Goal: Check status: Check status

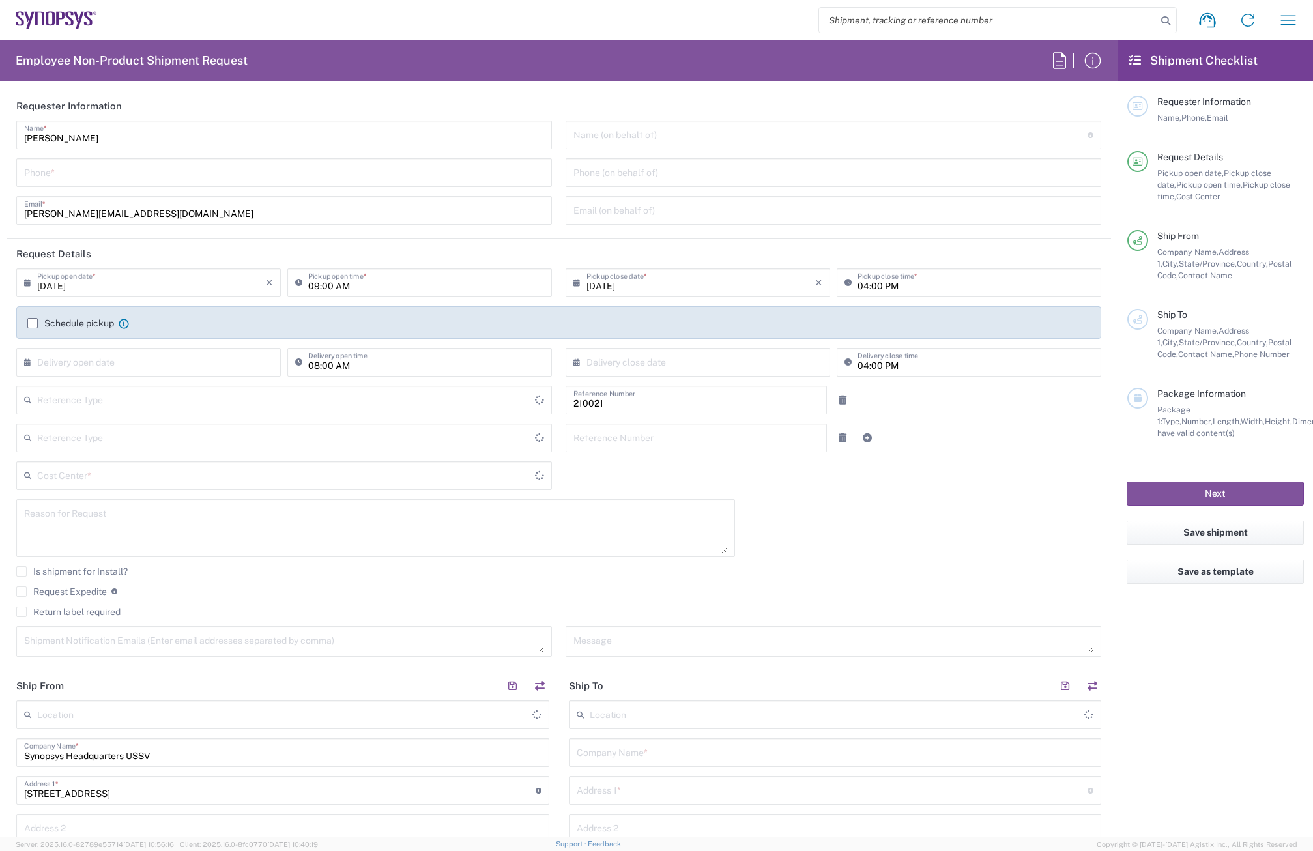
type input "Department"
type input "Delivered at Place"
type input "US01, SDG, HW,ZebuAE 210021"
type input "United States"
type input "California"
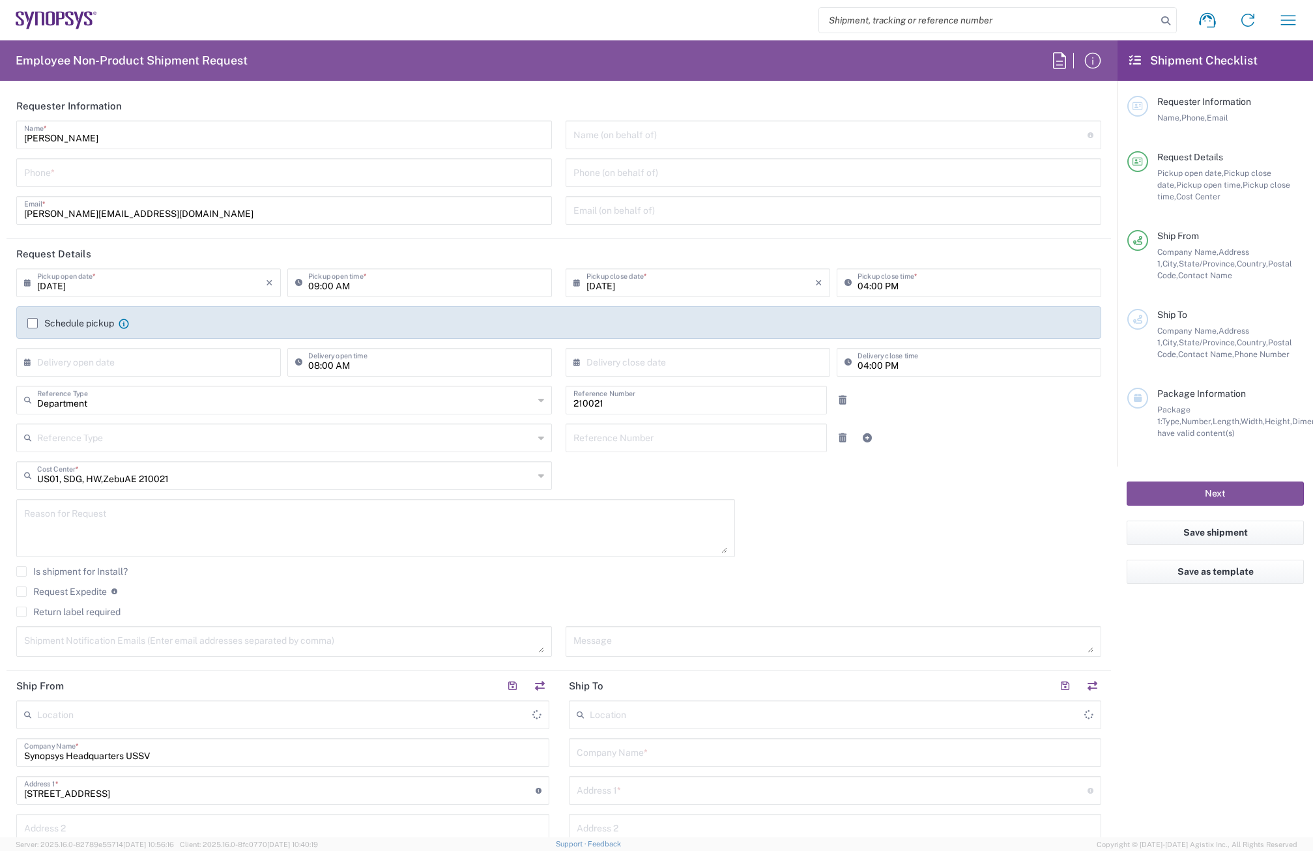
type input "United States"
type input "Headquarters USSV"
click at [1204, 252] on span "Company Name," at bounding box center [1187, 252] width 61 height 10
click at [1280, 15] on icon "button" at bounding box center [1288, 20] width 21 height 21
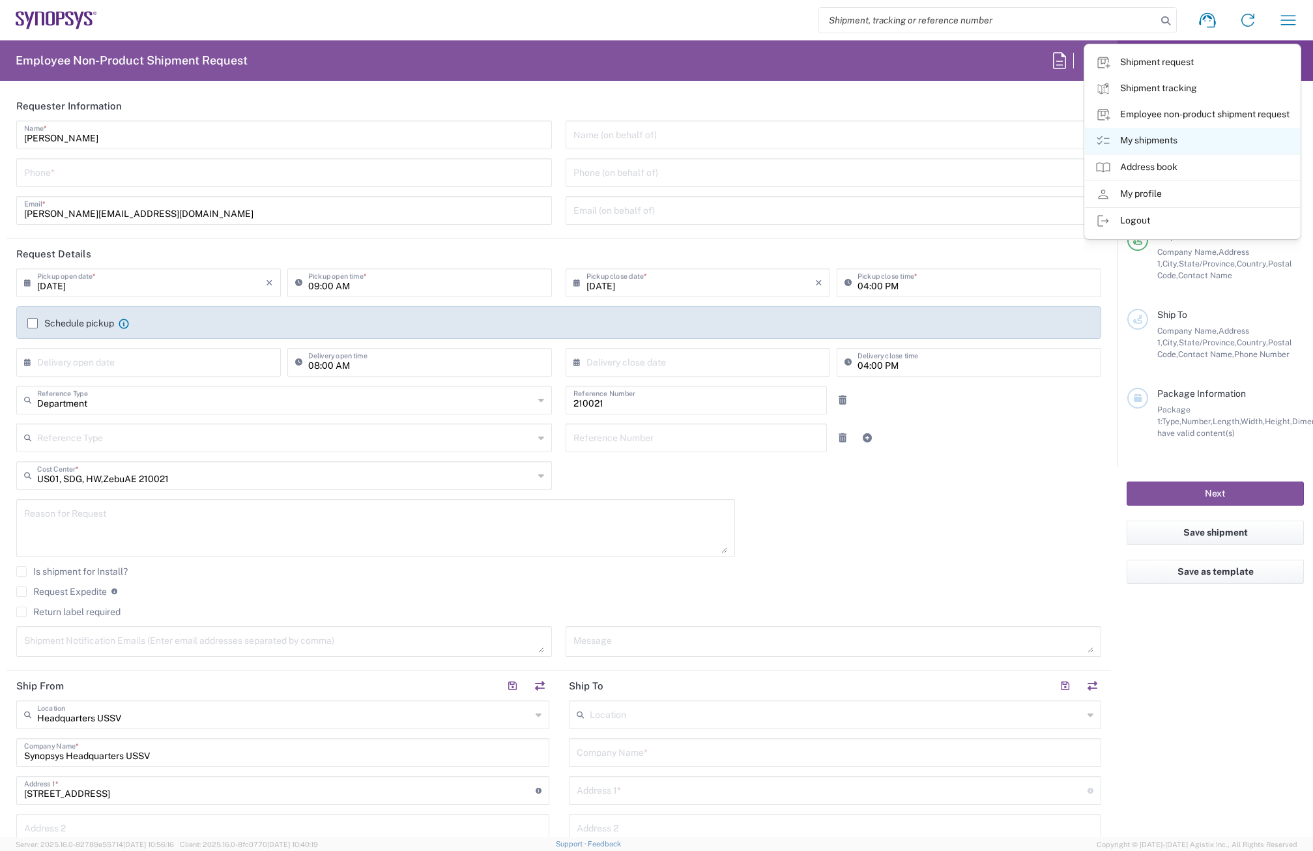
click at [1159, 132] on link "My shipments" at bounding box center [1192, 141] width 215 height 26
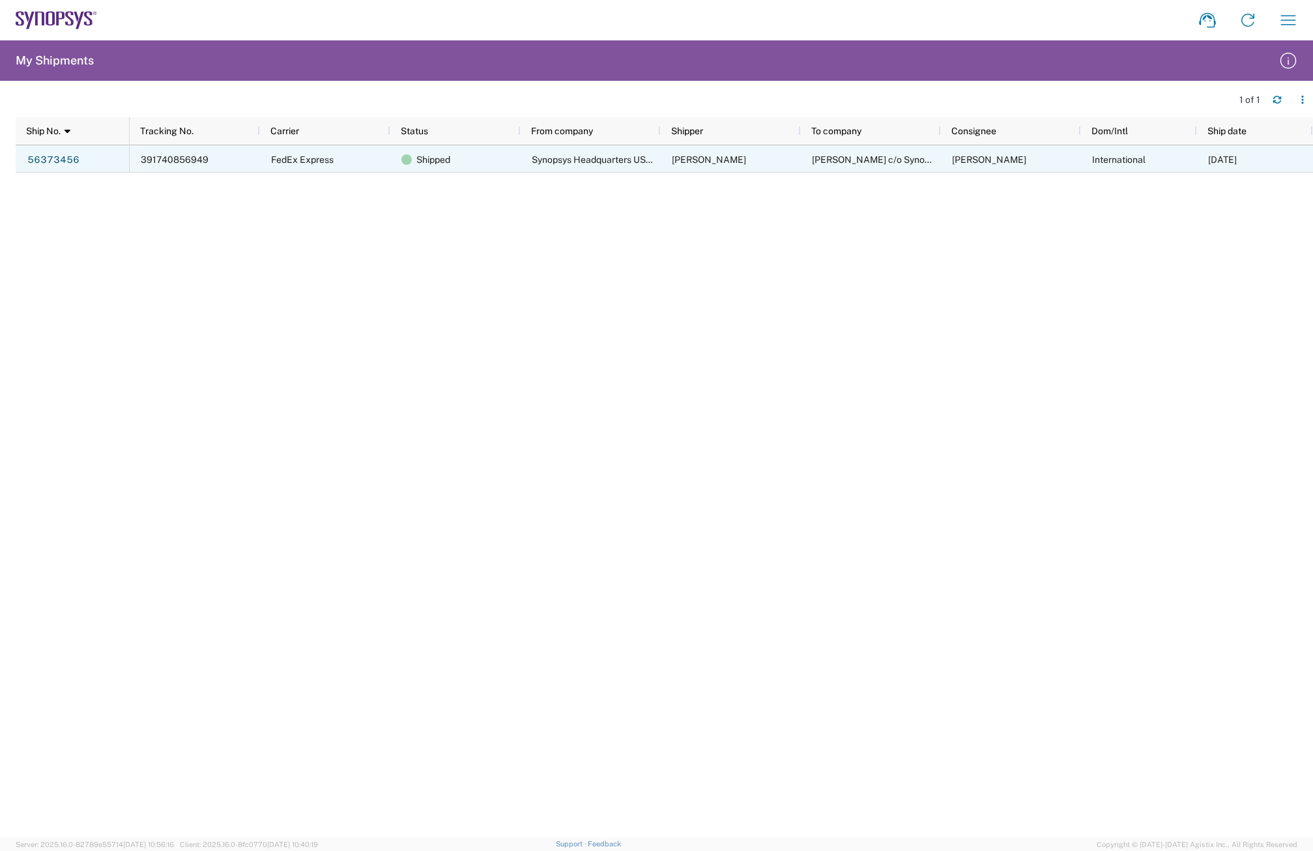
click at [337, 166] on div "FedEx Express" at bounding box center [325, 158] width 130 height 27
click at [900, 165] on div "Rob Collier c/o Synopsys" at bounding box center [871, 158] width 140 height 27
click at [68, 160] on link "56373456" at bounding box center [53, 159] width 53 height 21
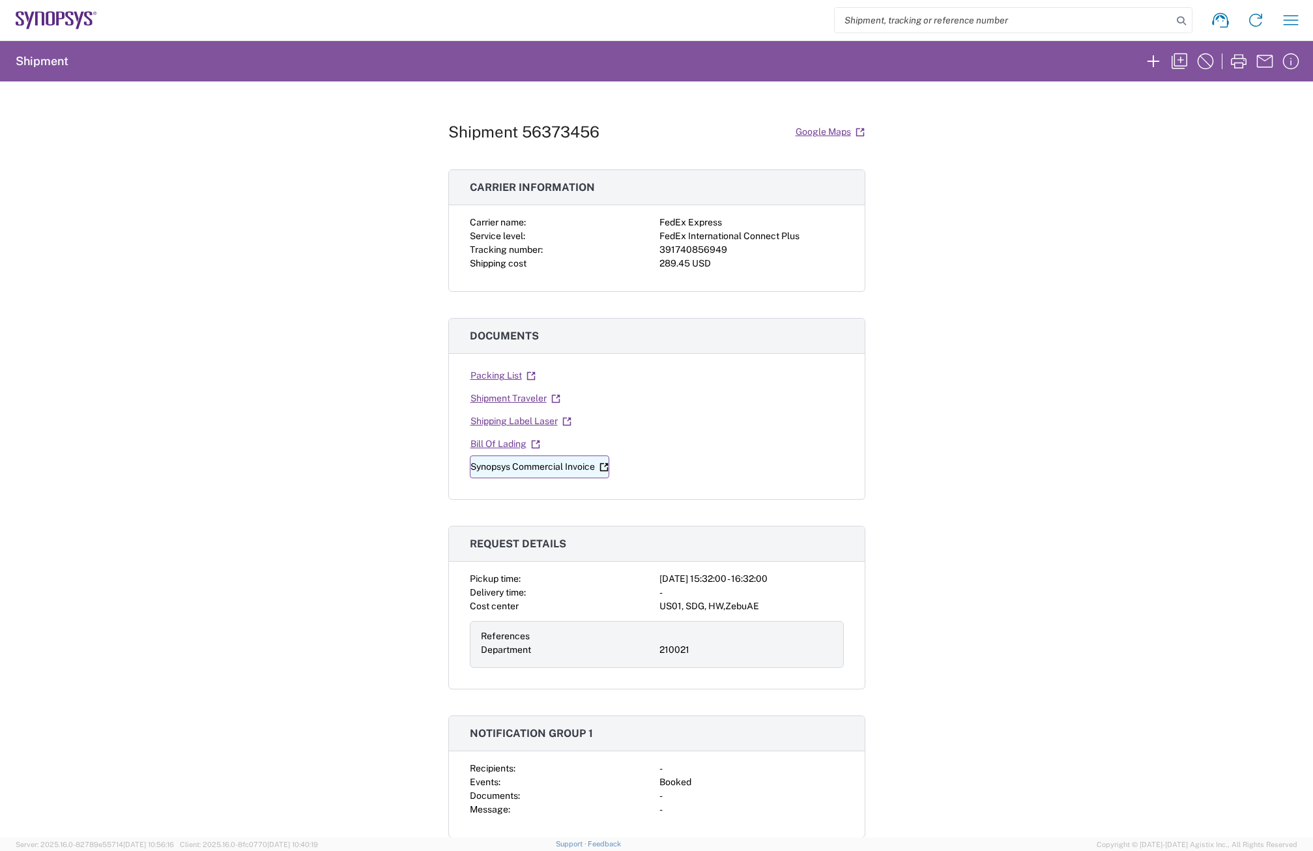
click at [517, 465] on link "Synopsys Commercial Invoice" at bounding box center [539, 467] width 139 height 23
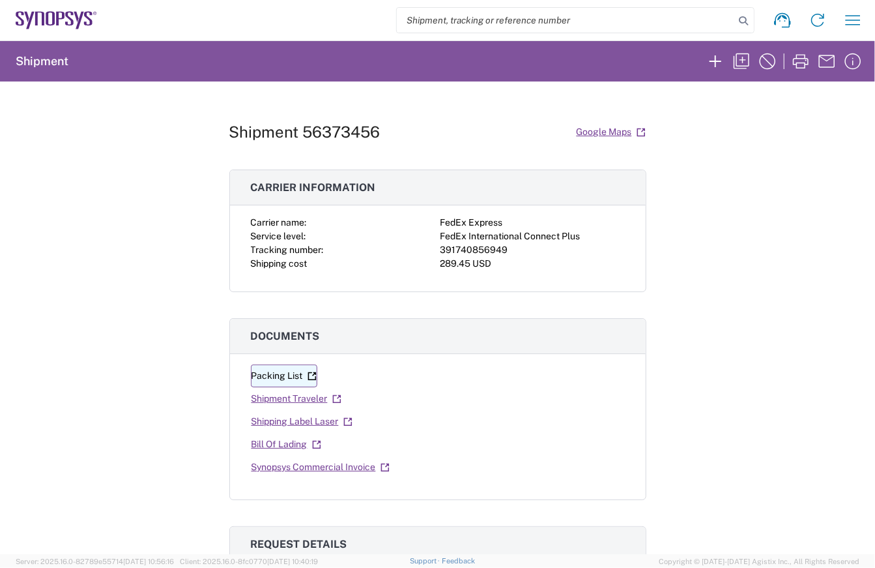
click at [273, 375] on link "Packing List" at bounding box center [284, 375] width 66 height 23
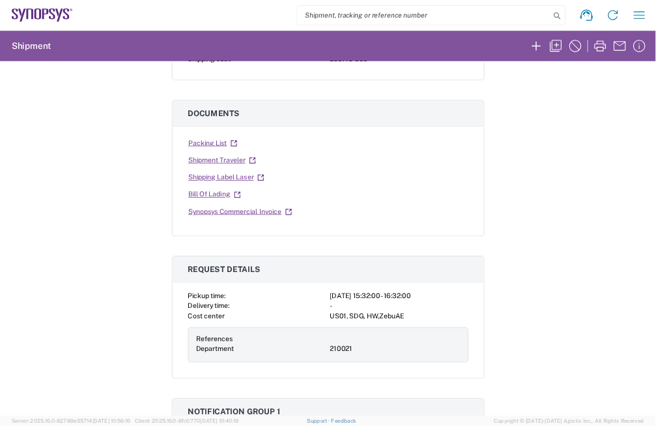
scroll to position [217, 0]
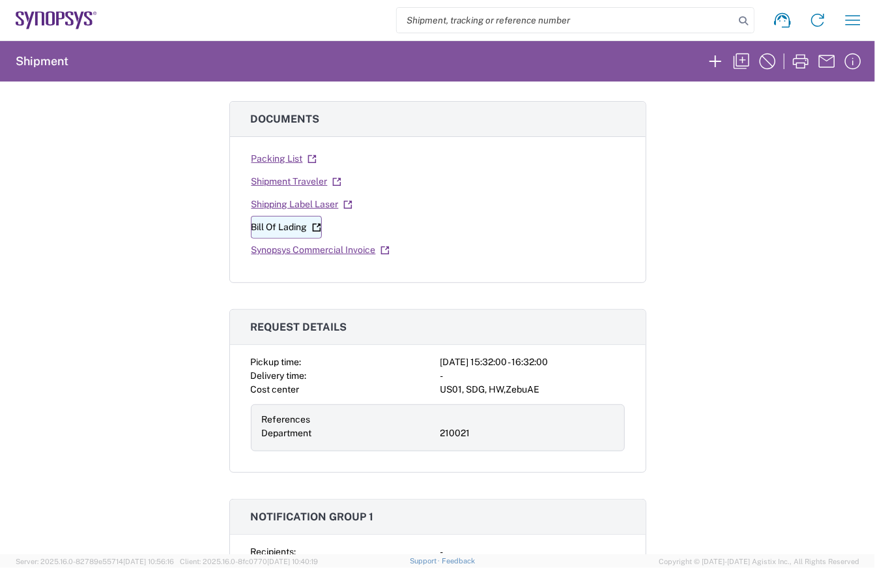
click at [267, 225] on link "Bill Of Lading" at bounding box center [286, 227] width 71 height 23
click at [720, 61] on icon "button" at bounding box center [716, 61] width 12 height 12
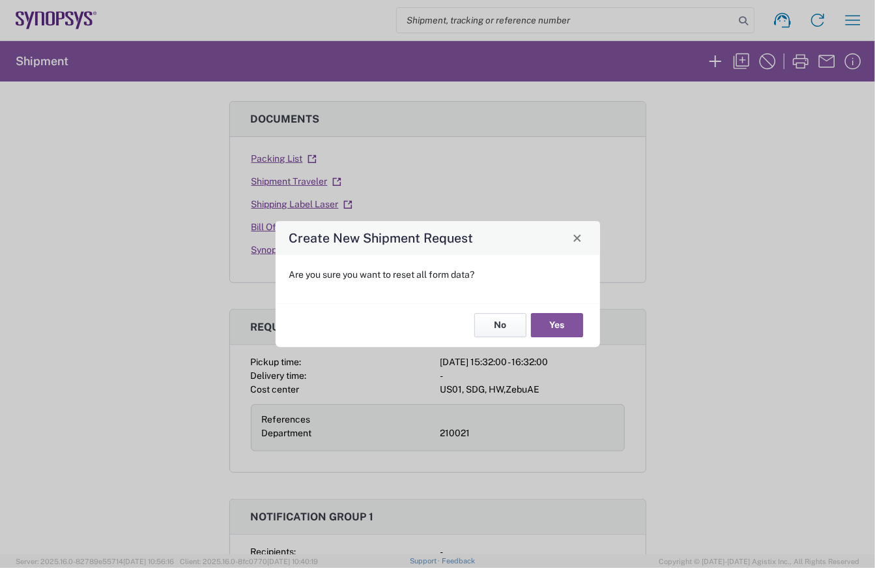
click at [515, 324] on button "No" at bounding box center [500, 325] width 52 height 24
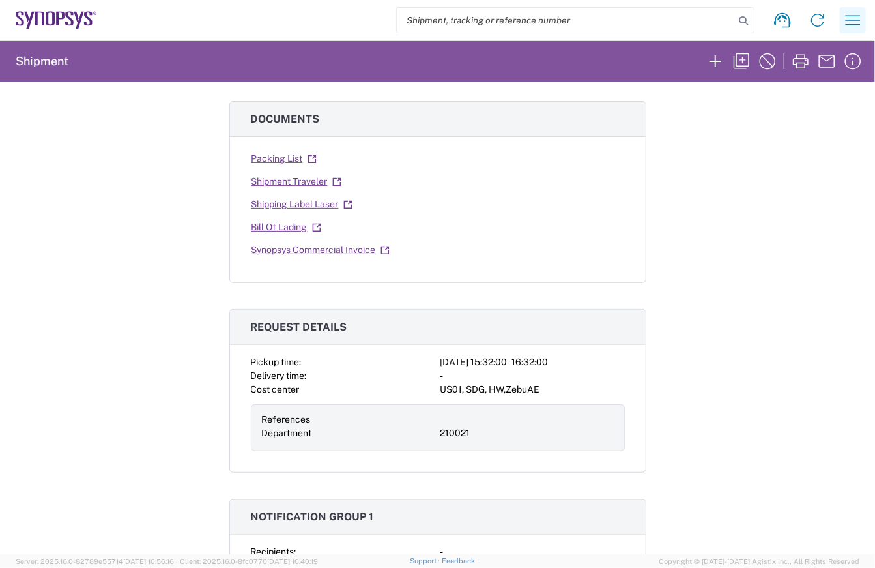
click at [847, 21] on icon "button" at bounding box center [853, 20] width 21 height 21
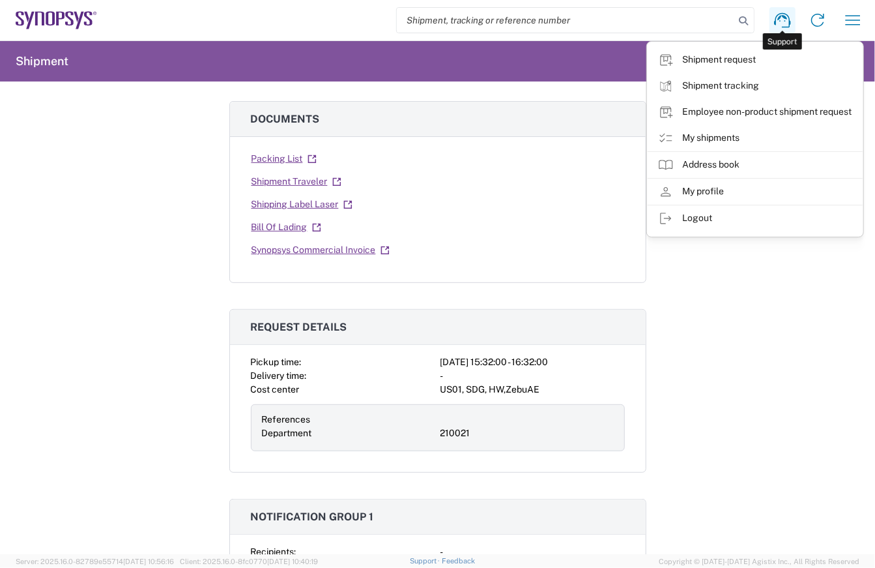
click at [780, 21] on icon at bounding box center [782, 20] width 16 height 15
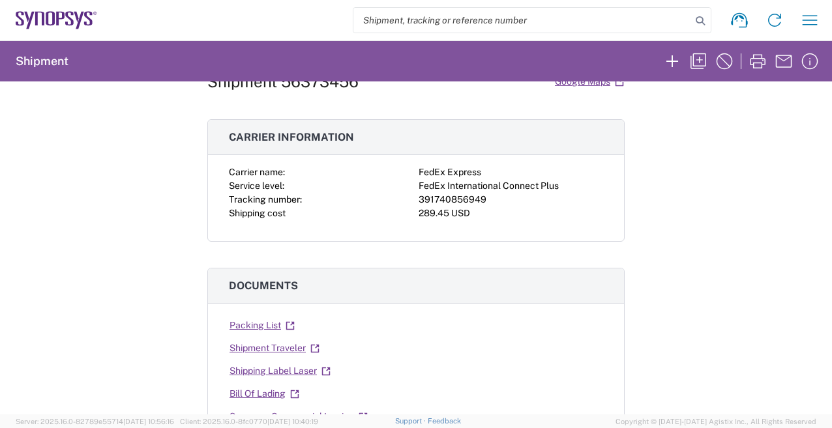
scroll to position [0, 0]
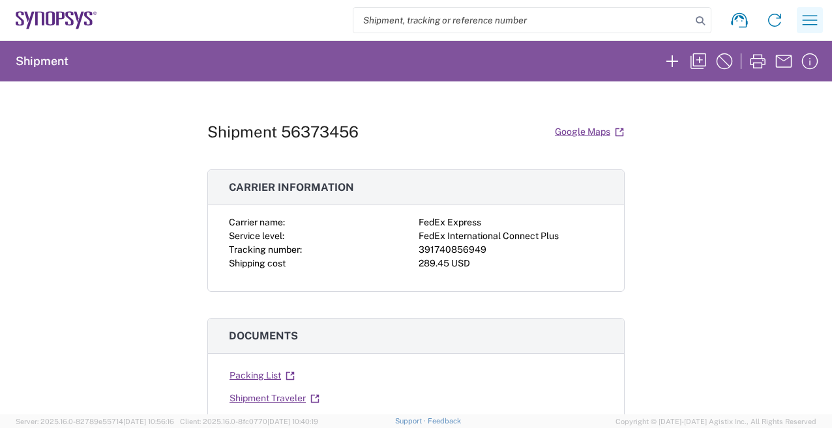
click at [813, 19] on icon "button" at bounding box center [809, 20] width 21 height 21
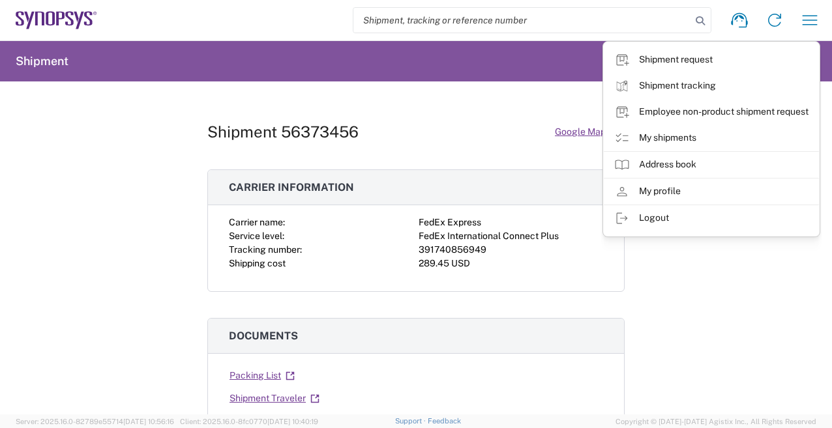
click at [457, 126] on div "Shipment 56373456 Google Maps" at bounding box center [415, 132] width 417 height 23
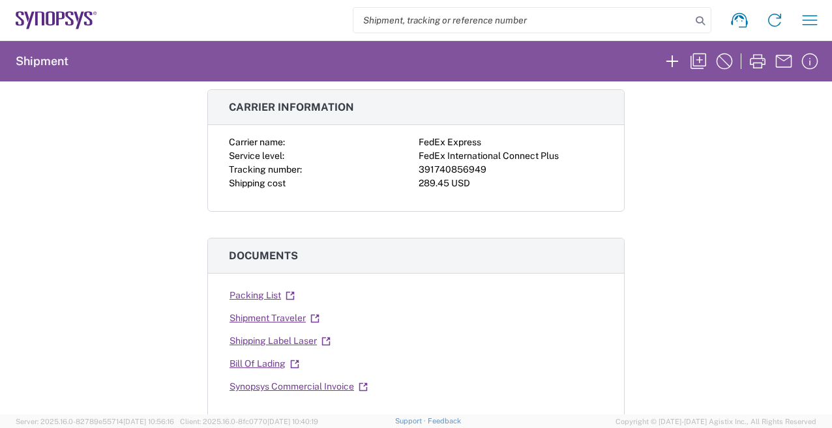
scroll to position [98, 0]
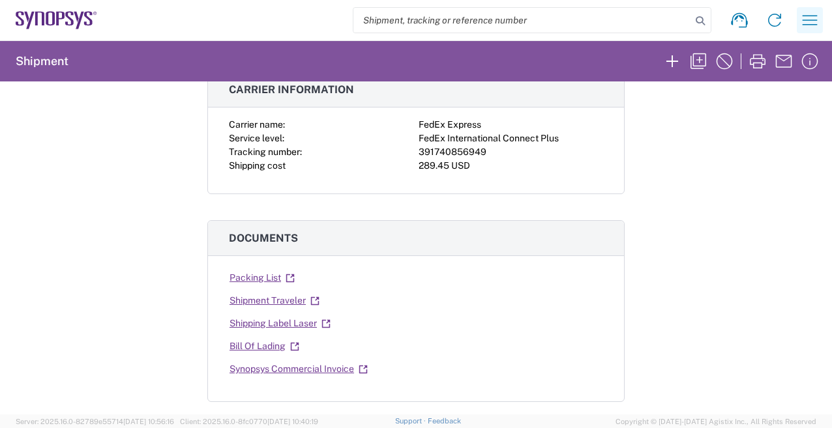
click at [805, 21] on icon "button" at bounding box center [809, 20] width 21 height 21
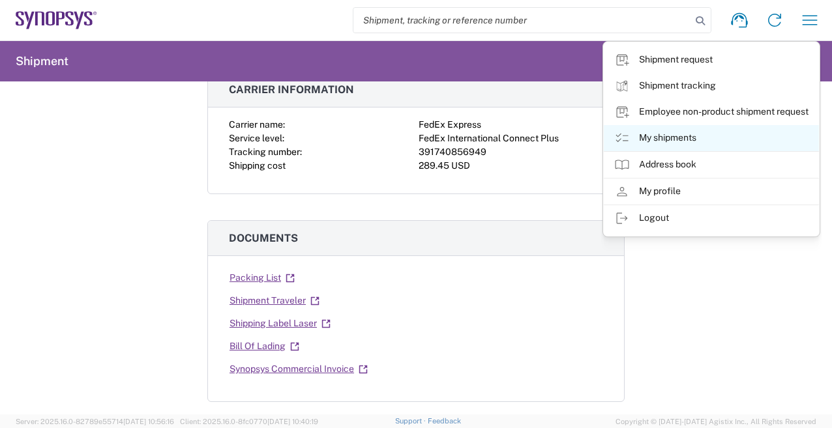
click at [700, 143] on link "My shipments" at bounding box center [710, 138] width 215 height 26
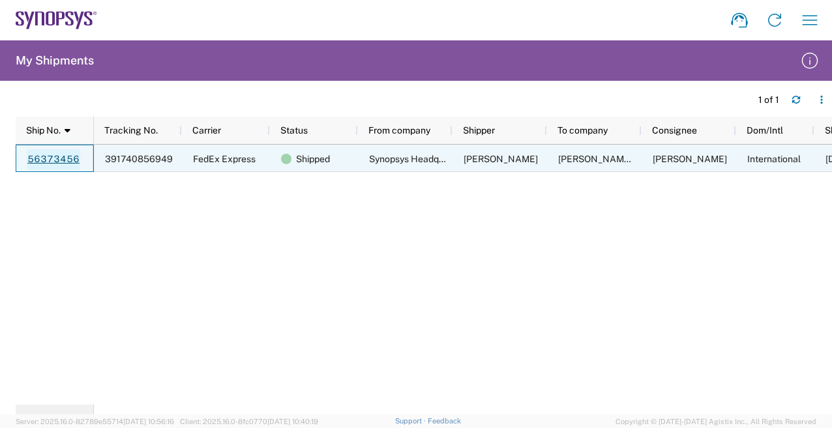
click at [54, 159] on link "56373456" at bounding box center [53, 159] width 53 height 21
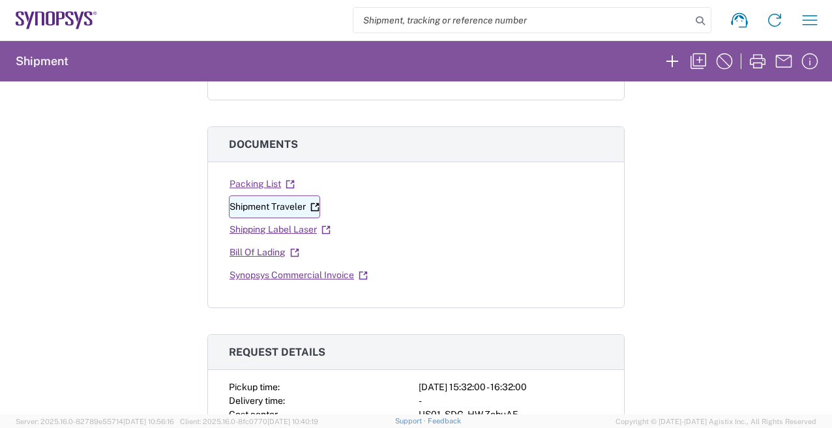
click at [295, 210] on link "Shipment Traveler" at bounding box center [274, 206] width 91 height 23
